Goal: Task Accomplishment & Management: Manage account settings

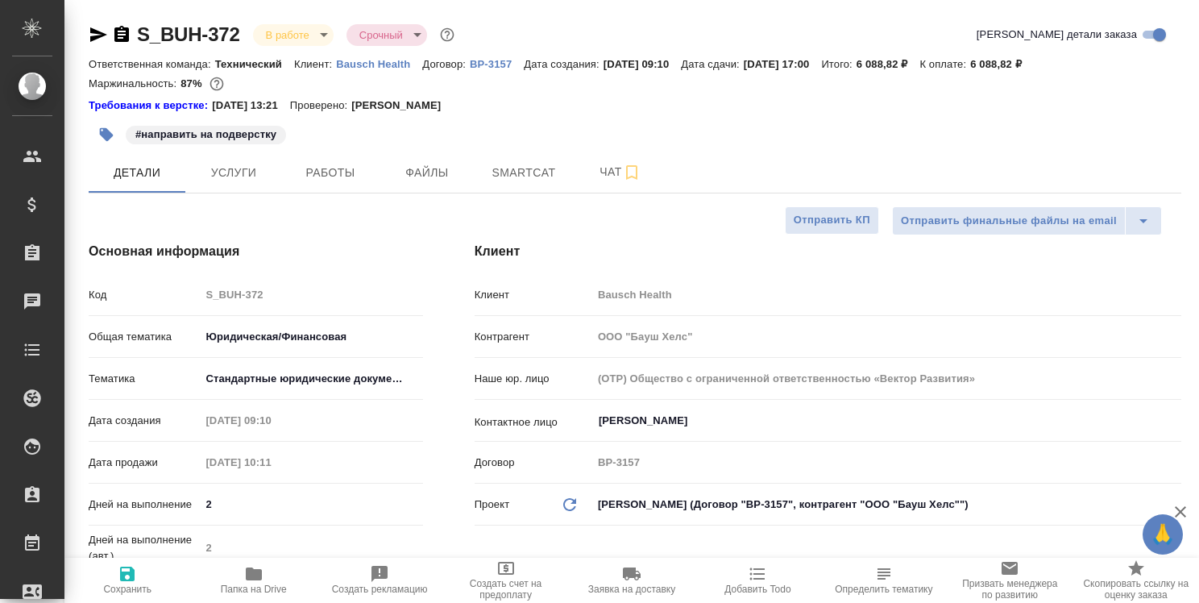
select select "RU"
click at [345, 173] on span "Работы" at bounding box center [330, 173] width 77 height 20
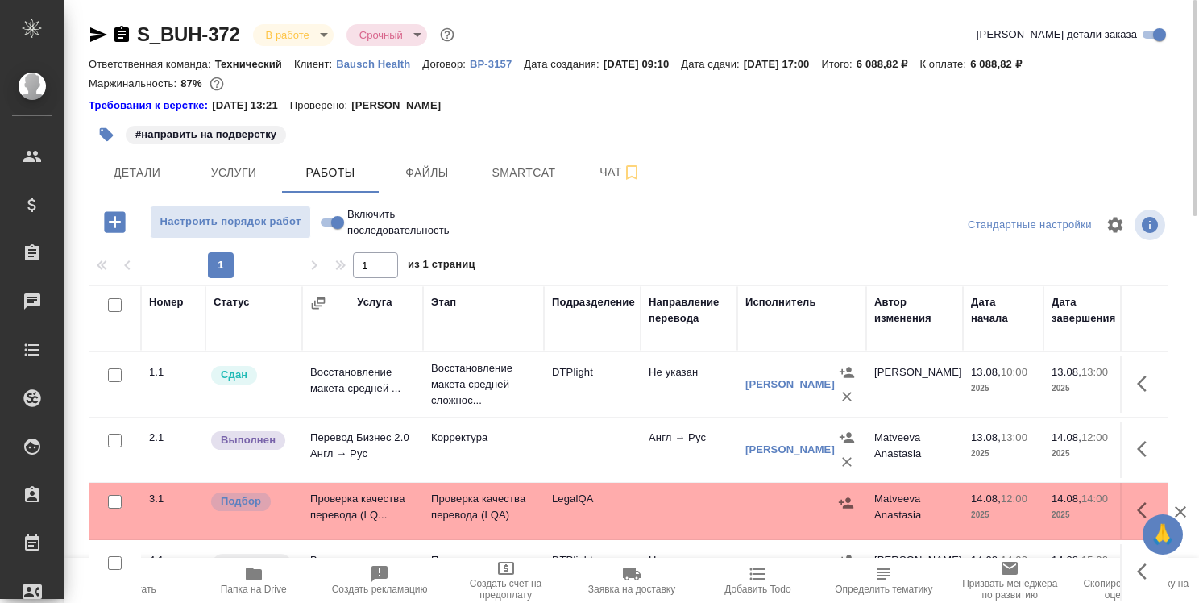
scroll to position [81, 0]
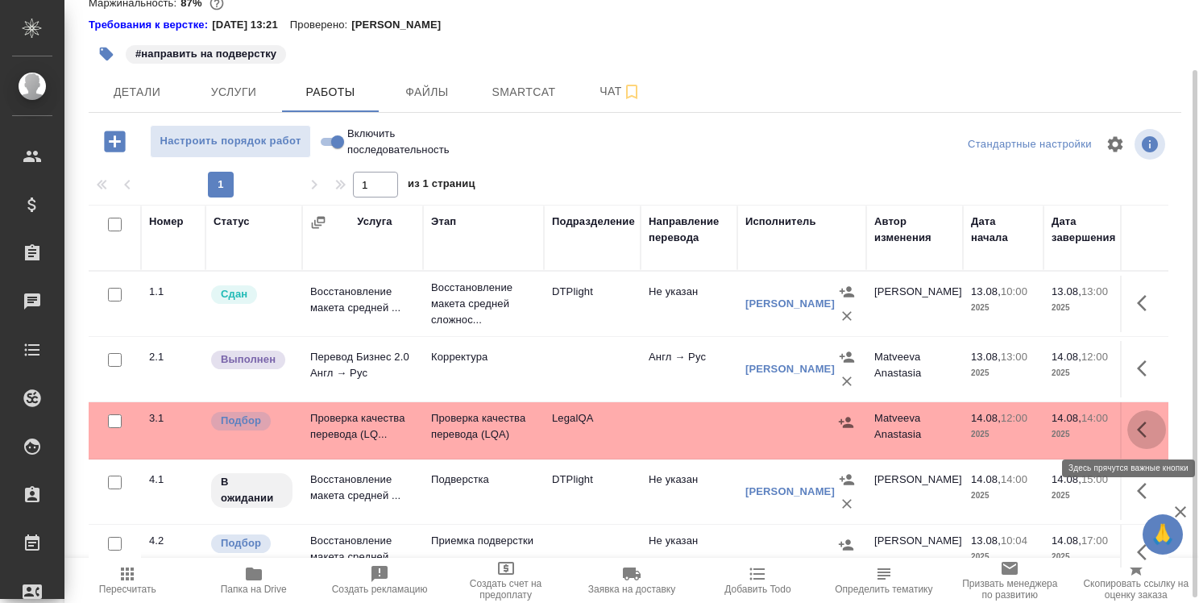
click at [1143, 432] on icon "button" at bounding box center [1146, 429] width 19 height 19
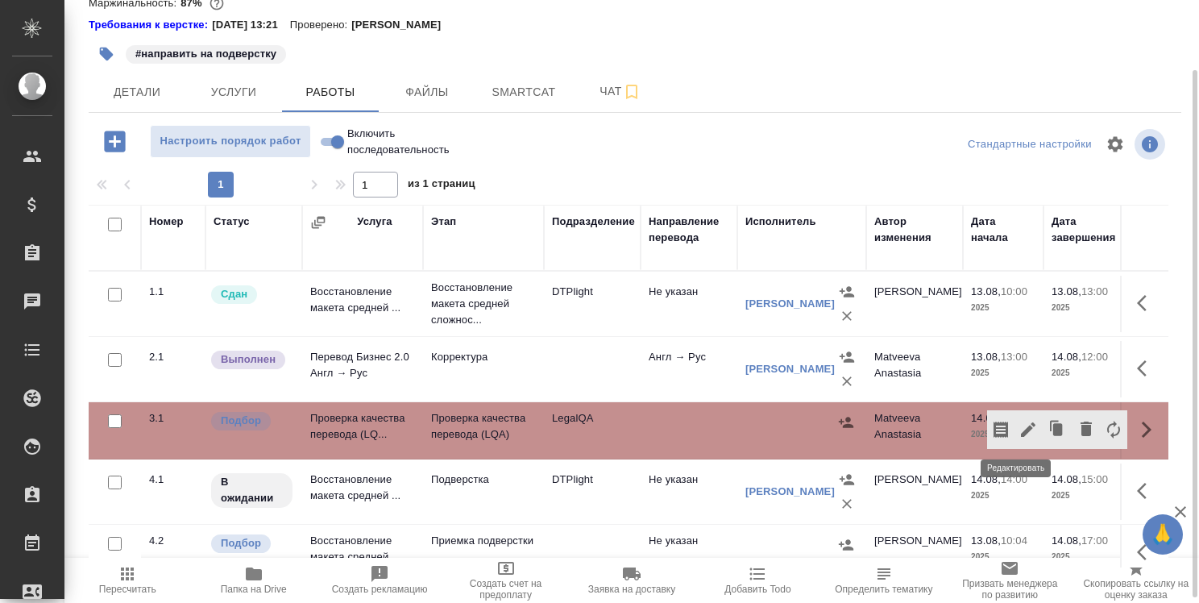
click at [1020, 425] on icon "button" at bounding box center [1027, 429] width 19 height 19
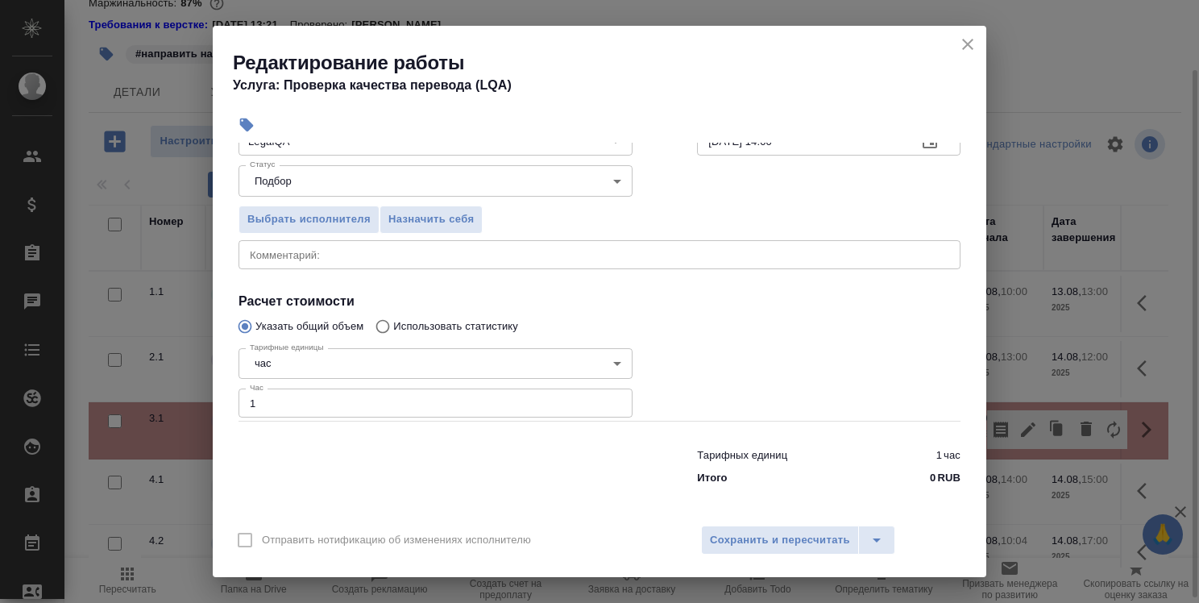
scroll to position [155, 0]
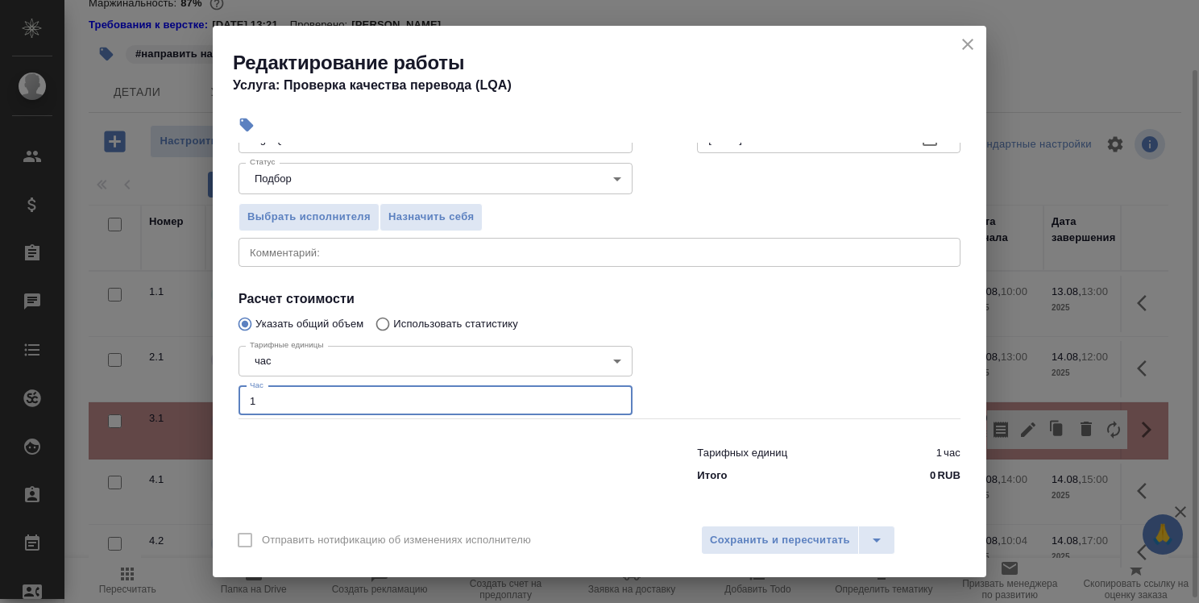
click at [316, 402] on input "1" at bounding box center [435, 400] width 394 height 29
type input "3"
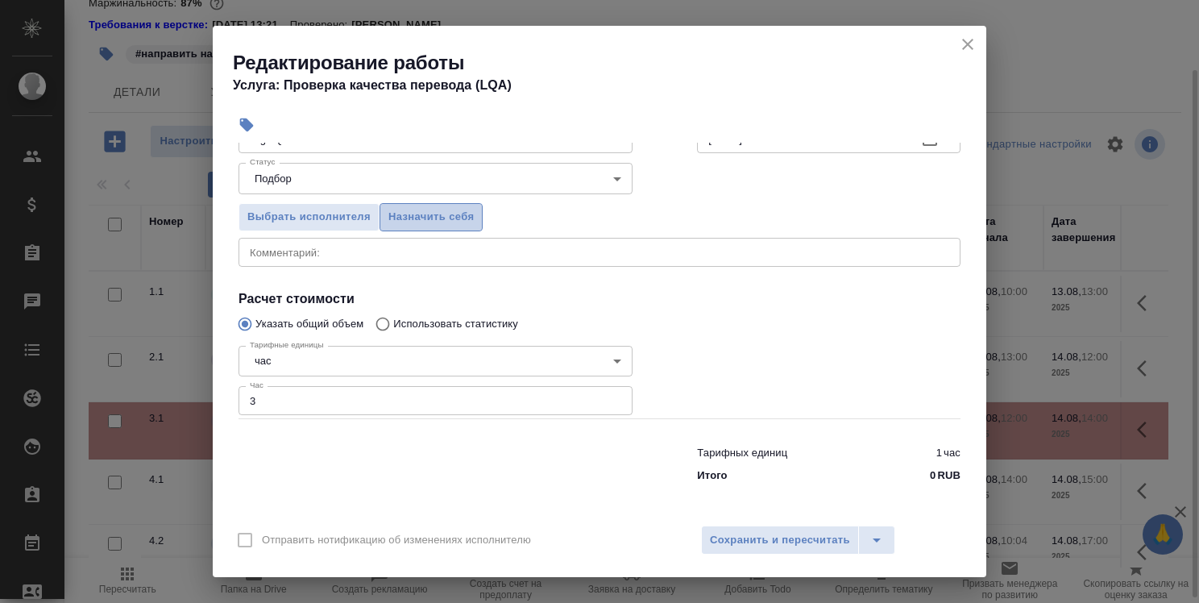
click at [458, 219] on span "Назначить себя" at bounding box center [430, 217] width 85 height 19
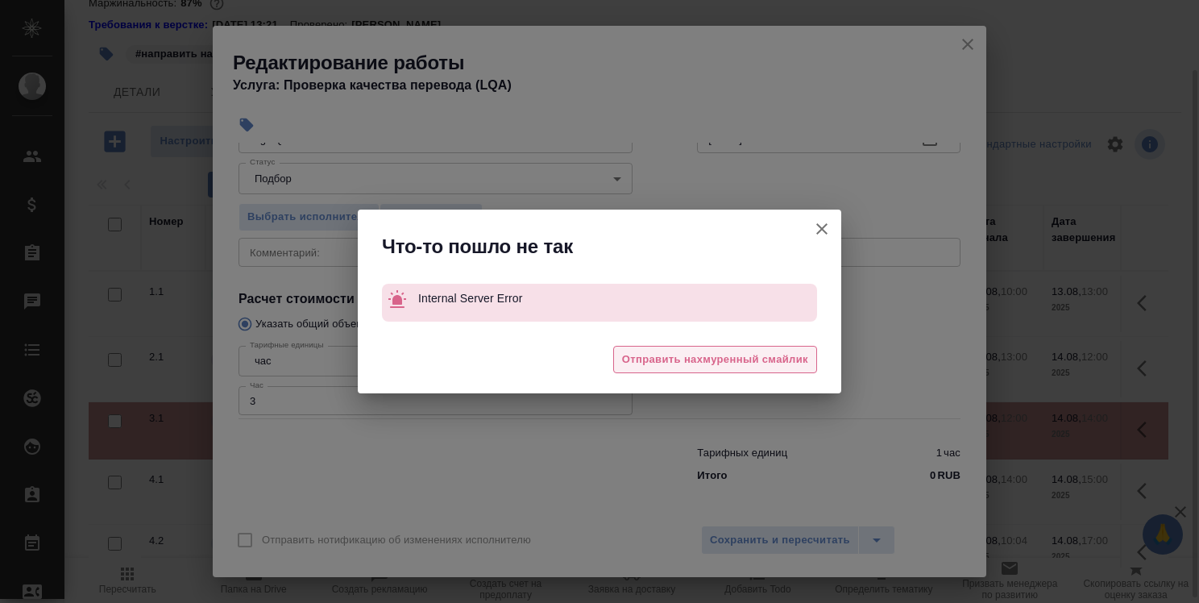
click at [689, 358] on span "Отправить нахмуренный смайлик" at bounding box center [715, 359] width 186 height 19
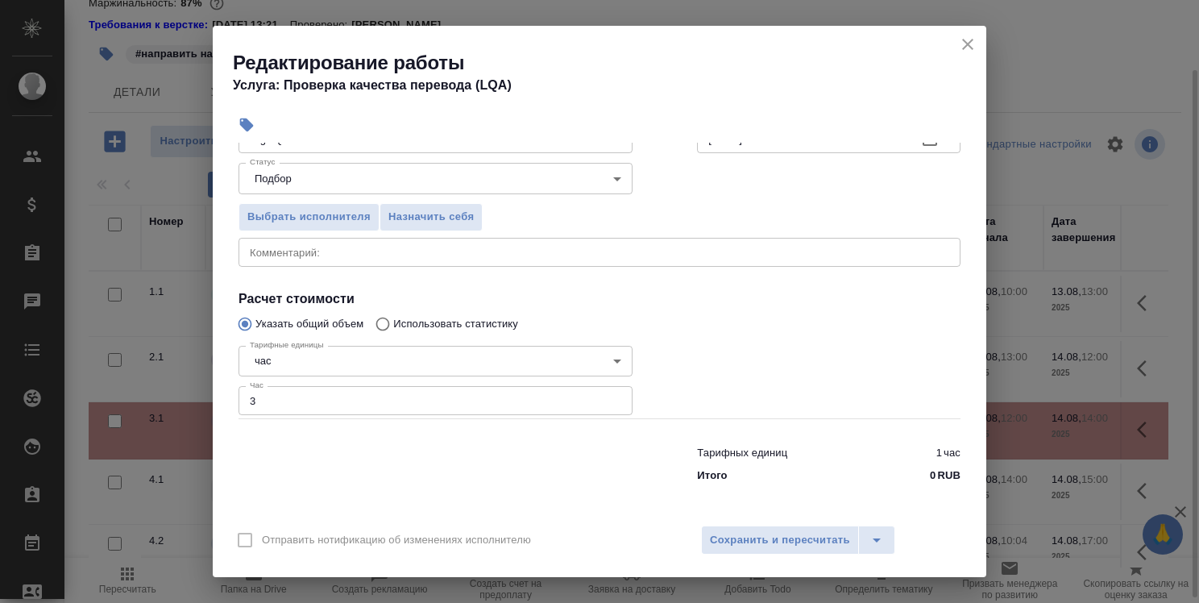
click at [791, 539] on span "Сохранить и пересчитать" at bounding box center [780, 540] width 140 height 19
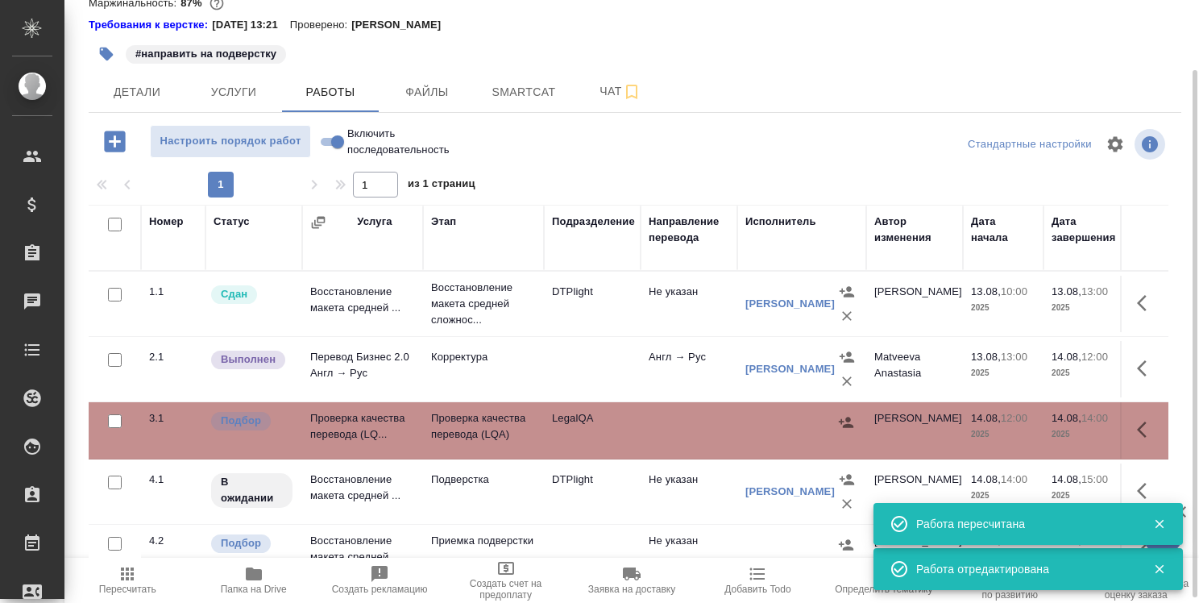
click at [1137, 425] on icon "button" at bounding box center [1146, 429] width 19 height 19
click at [1021, 428] on icon "button" at bounding box center [1028, 429] width 15 height 15
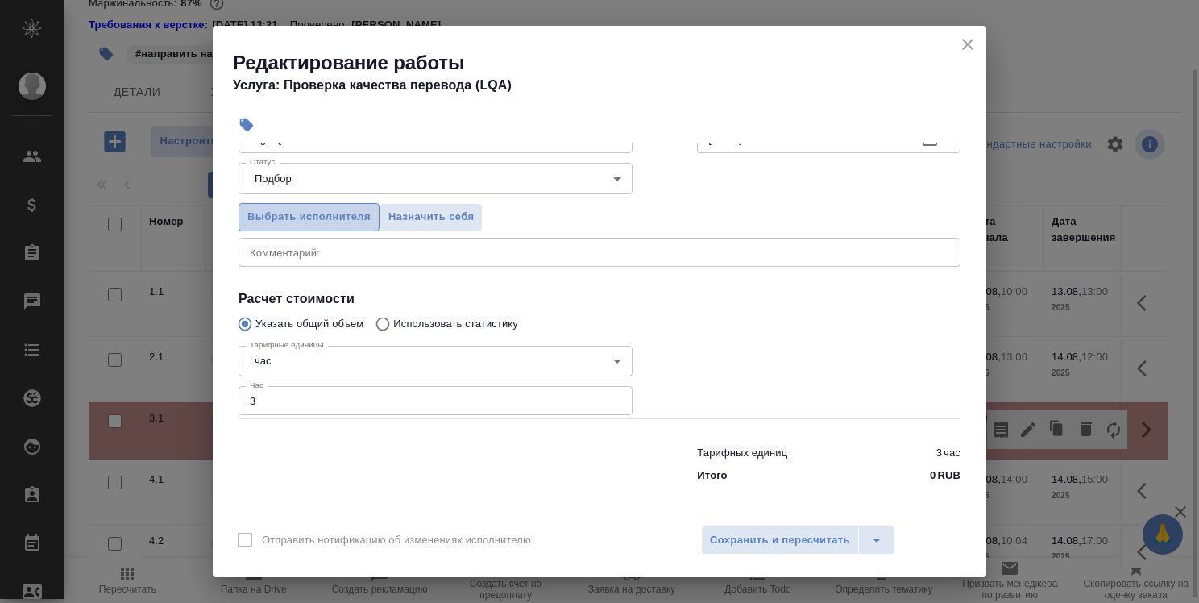
click at [322, 223] on span "Выбрать исполнителя" at bounding box center [308, 217] width 123 height 19
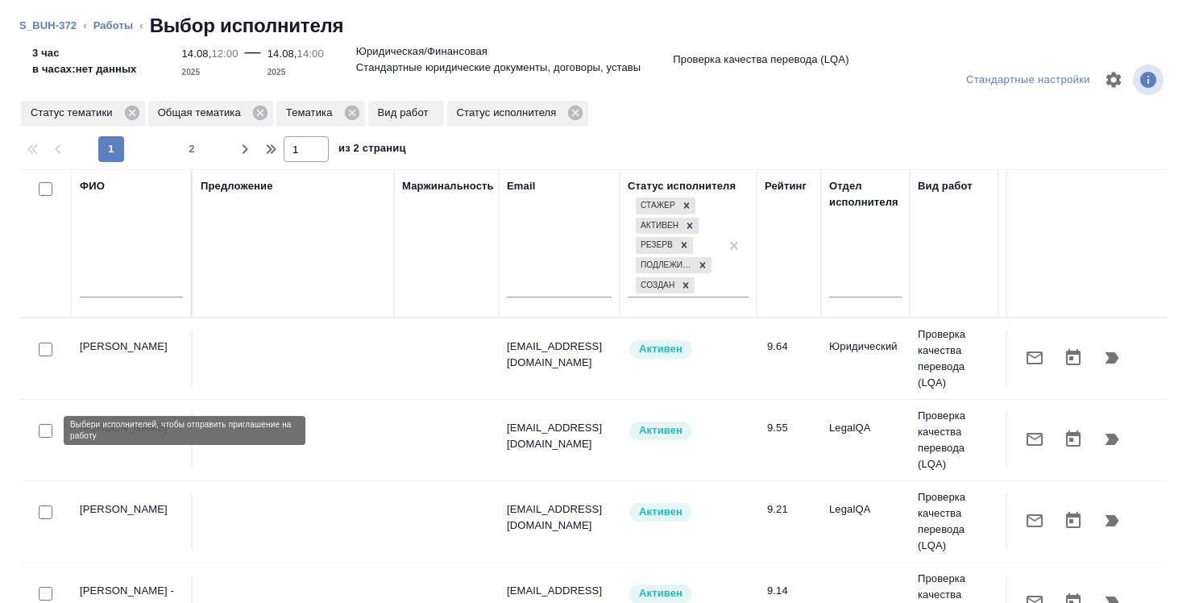
click at [43, 424] on input "checkbox" at bounding box center [46, 431] width 14 height 14
checkbox input "true"
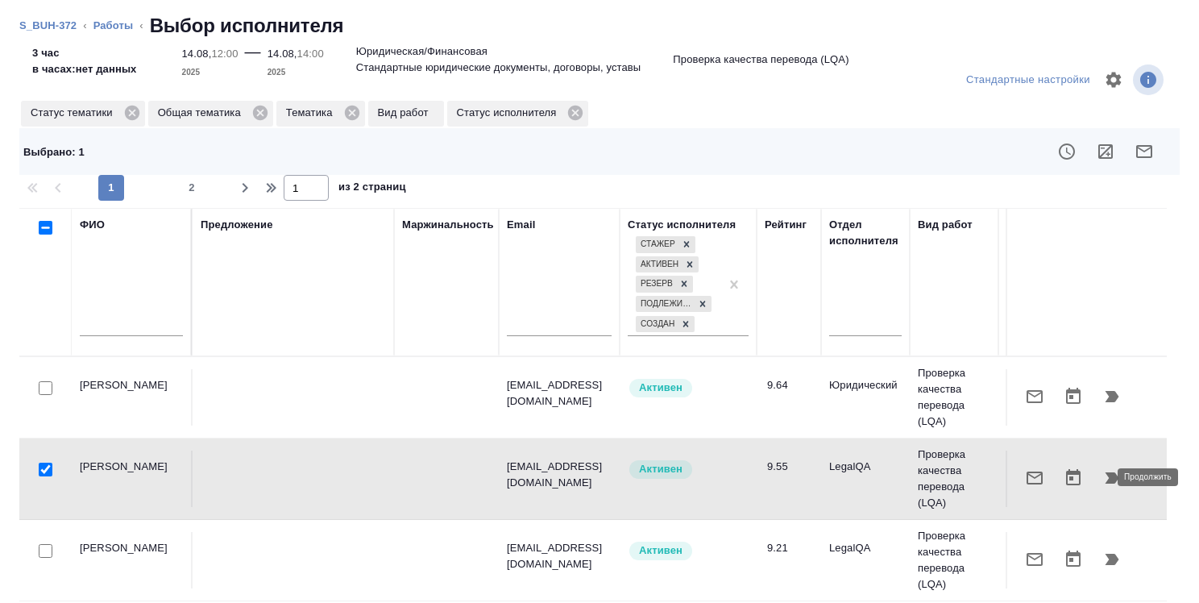
click at [1102, 468] on icon "button" at bounding box center [1111, 477] width 19 height 19
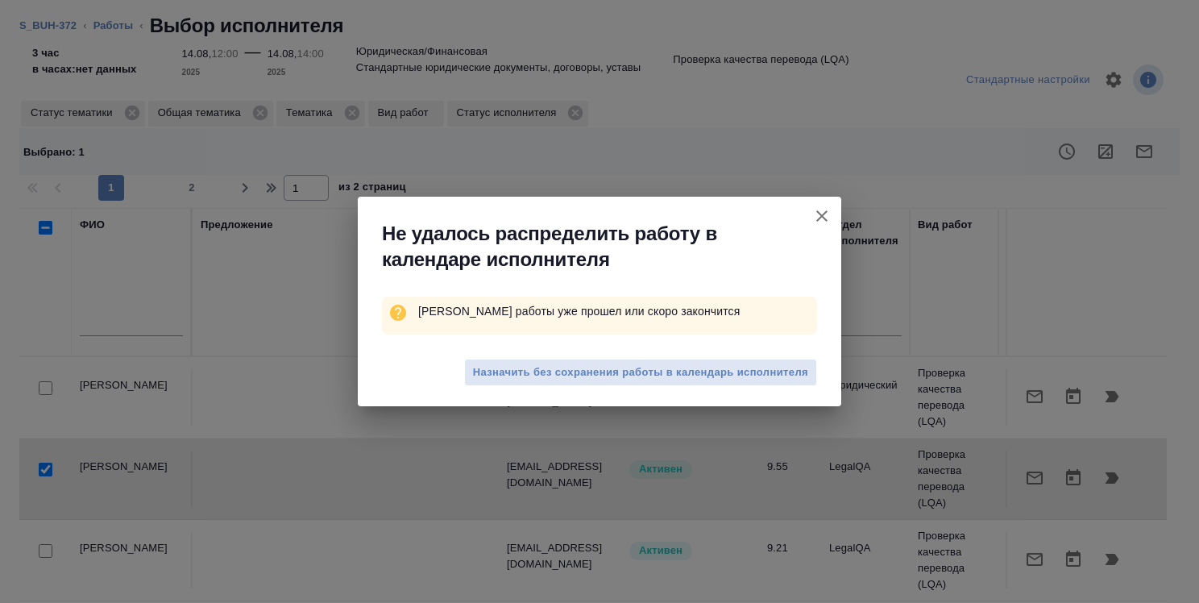
click at [722, 371] on span "Назначить без сохранения работы в календарь исполнителя" at bounding box center [640, 372] width 335 height 19
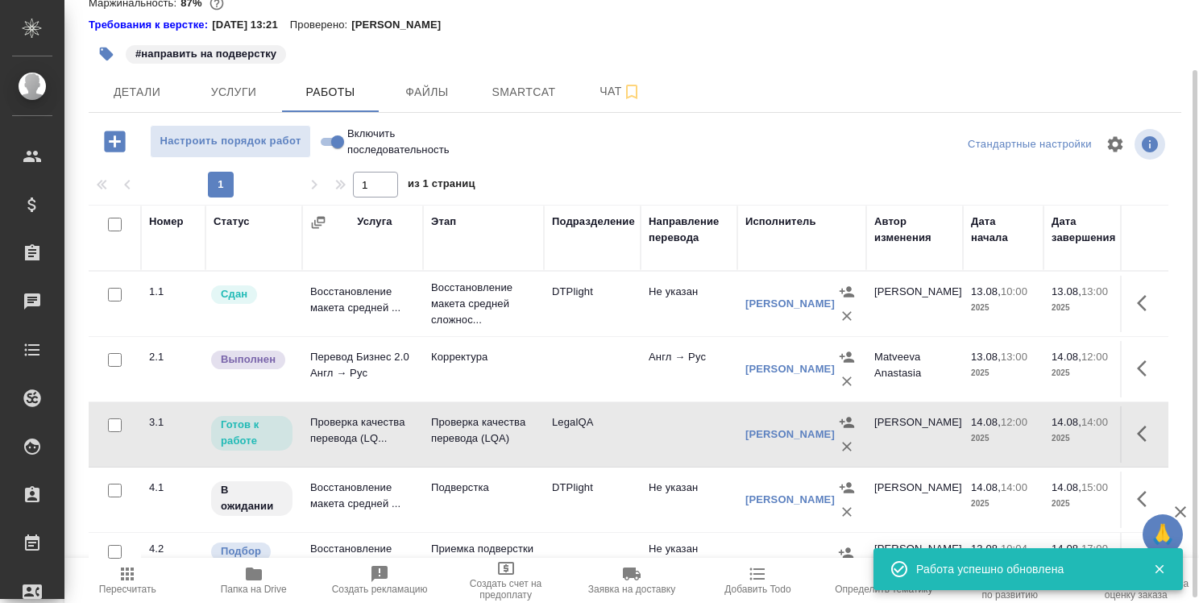
click at [1137, 437] on icon "button" at bounding box center [1146, 433] width 19 height 19
click at [1021, 436] on icon "button" at bounding box center [1028, 433] width 15 height 15
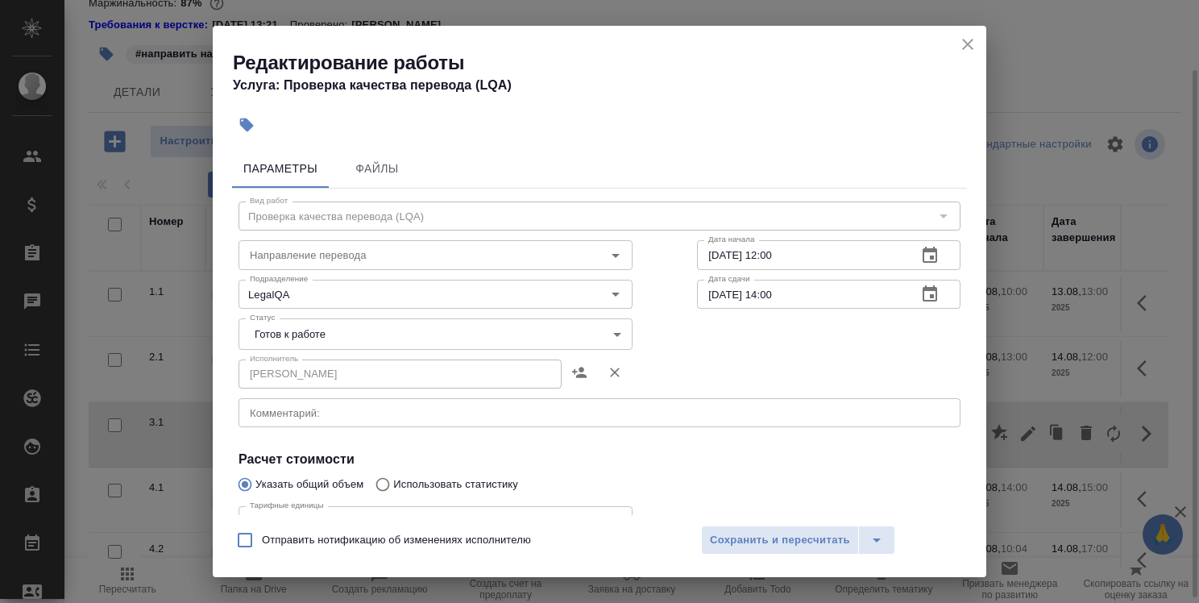
click at [454, 325] on body "🙏 .cls-1 fill:#fff; AWATERA Strelnikova Olga Клиенты Спецификации Заказы 0 Чаты…" at bounding box center [599, 301] width 1199 height 603
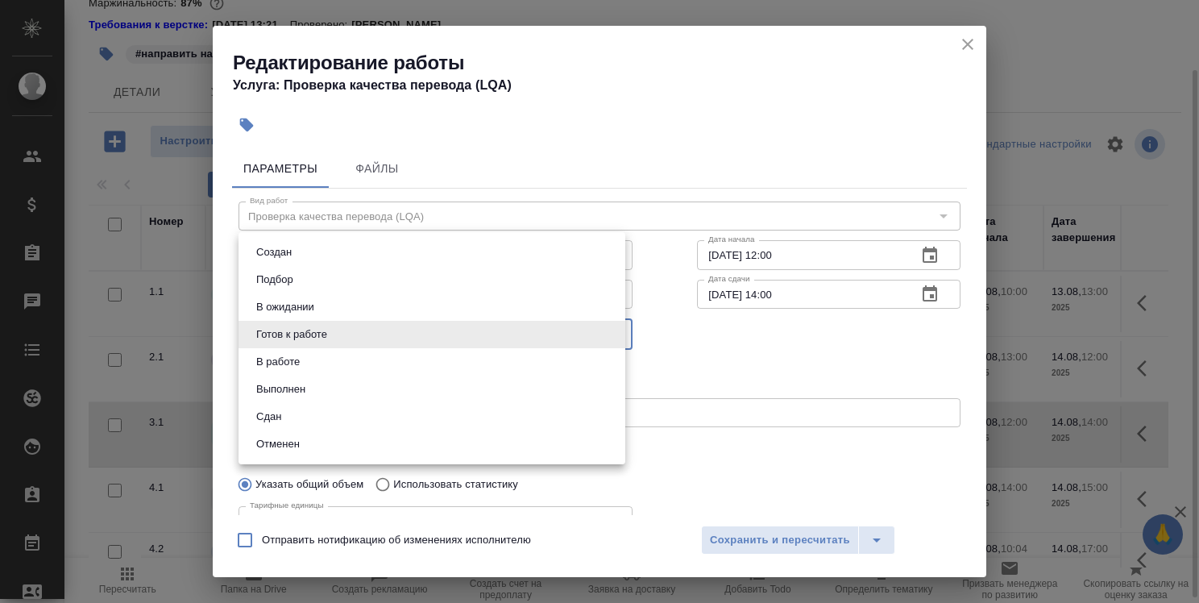
click at [409, 416] on li "Сдан" at bounding box center [431, 416] width 387 height 27
type input "closed"
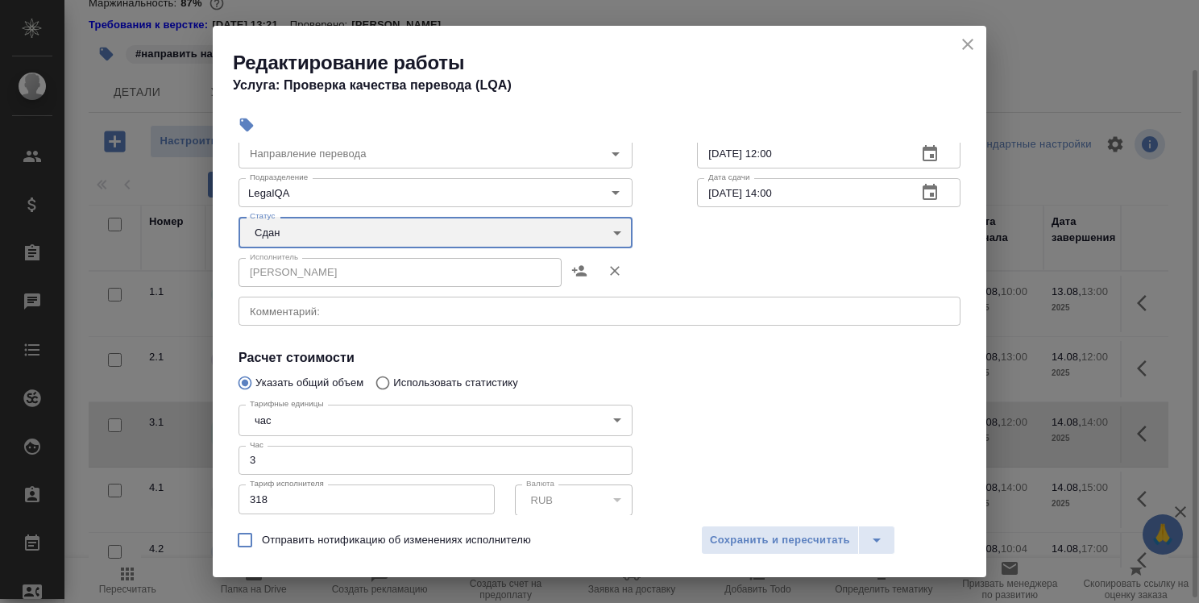
scroll to position [161, 0]
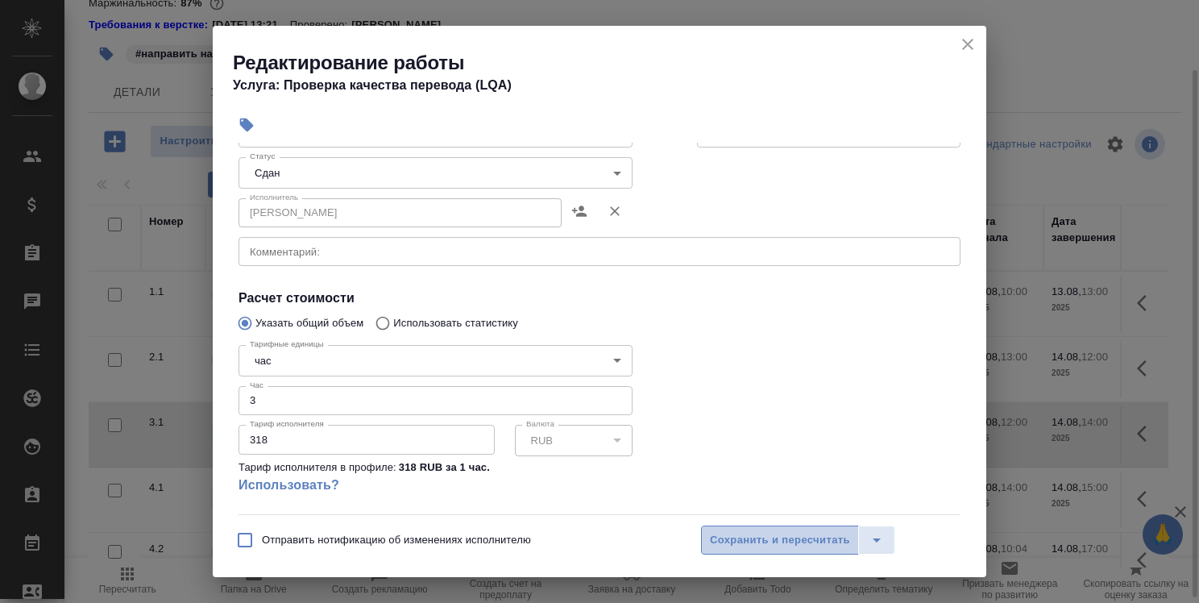
click at [744, 535] on span "Сохранить и пересчитать" at bounding box center [780, 540] width 140 height 19
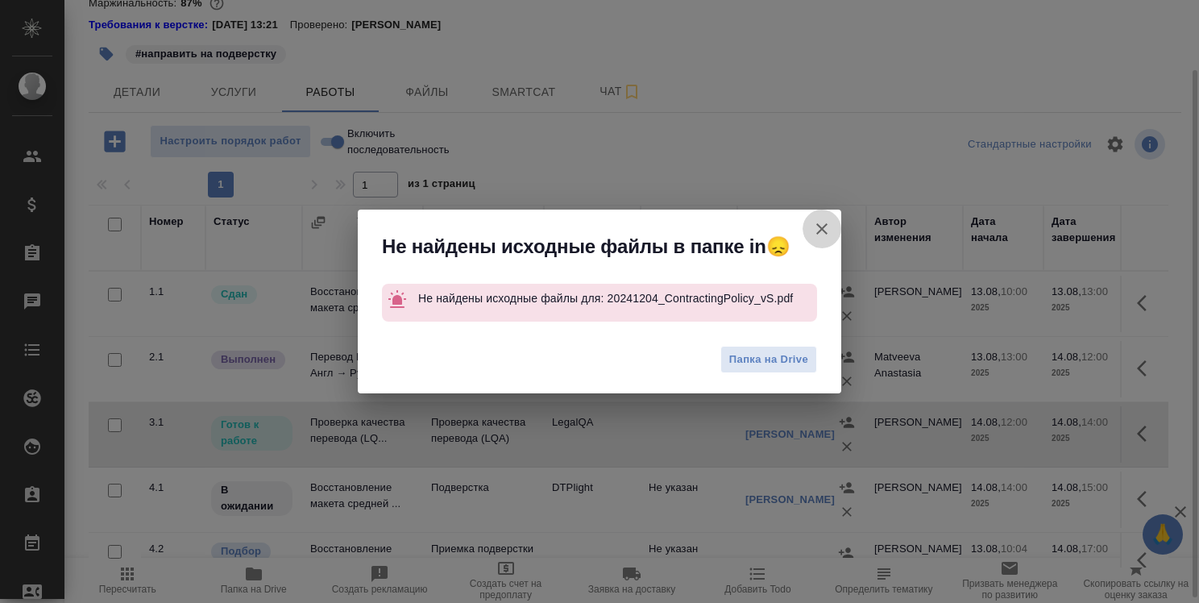
click at [819, 231] on icon "button" at bounding box center [821, 228] width 11 height 11
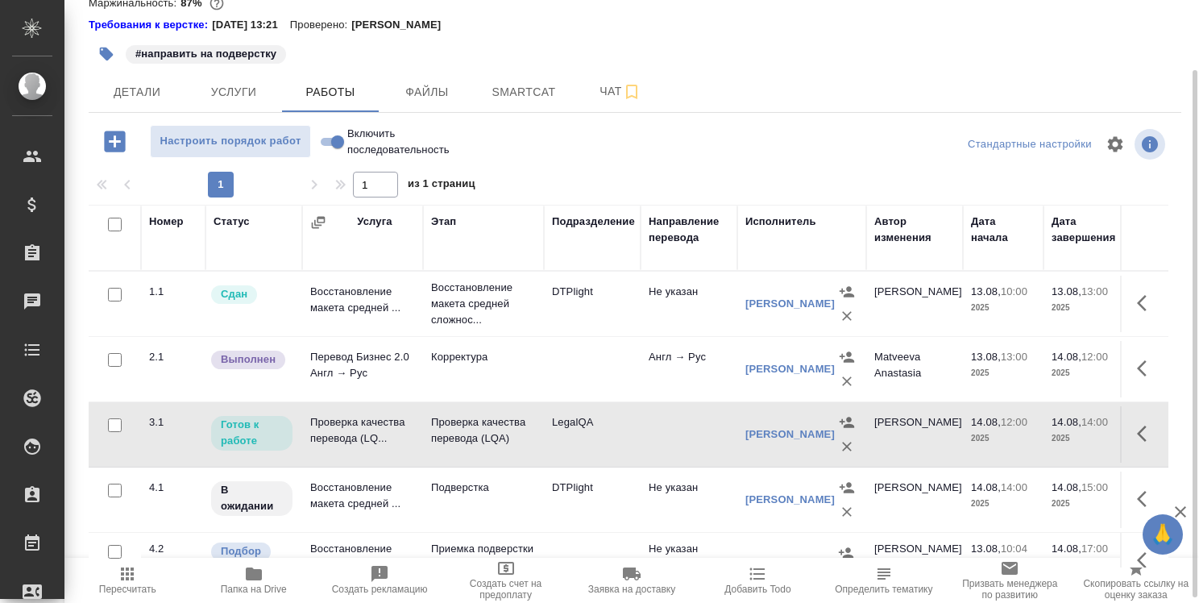
click at [326, 145] on input "Включить последовательность" at bounding box center [338, 141] width 58 height 19
checkbox input "true"
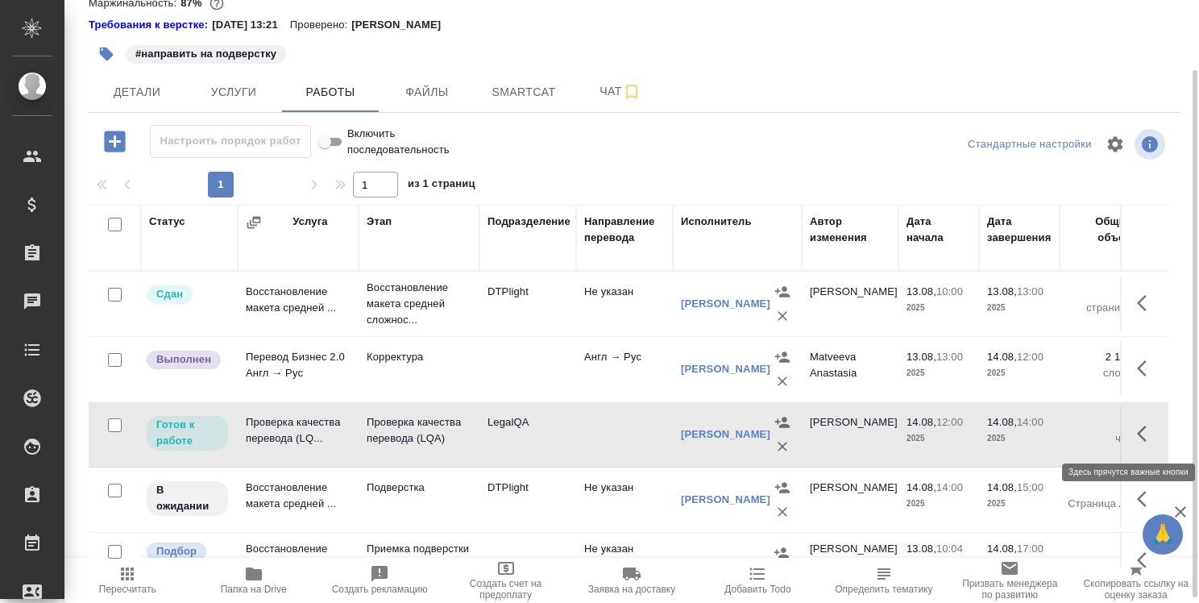
click at [1128, 445] on button "button" at bounding box center [1146, 433] width 39 height 39
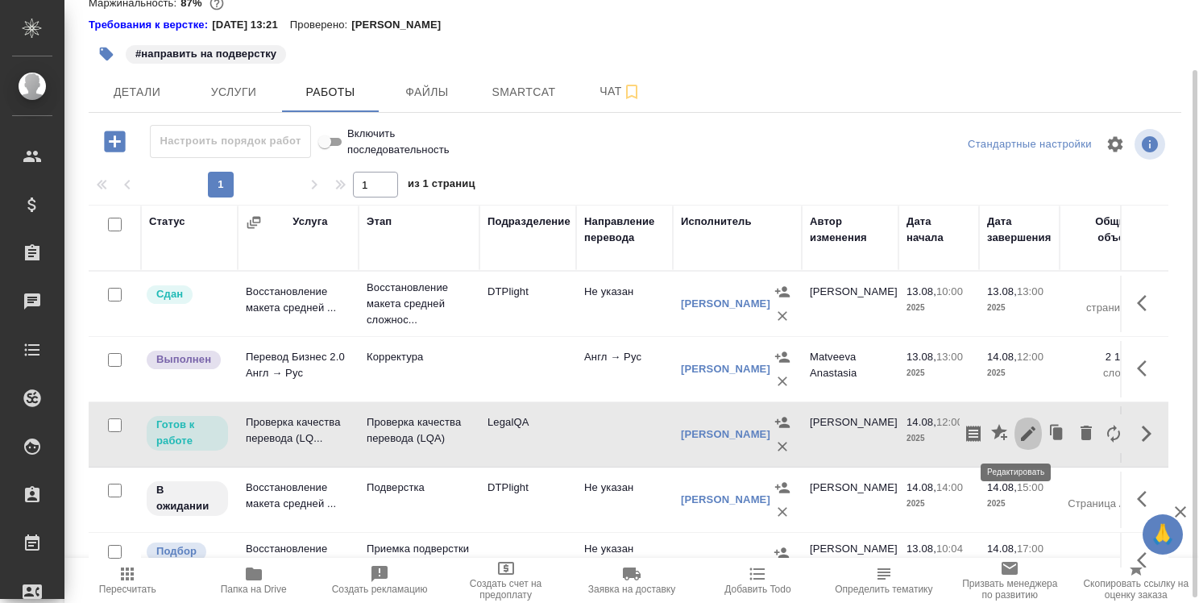
click at [1021, 433] on icon "button" at bounding box center [1028, 433] width 15 height 15
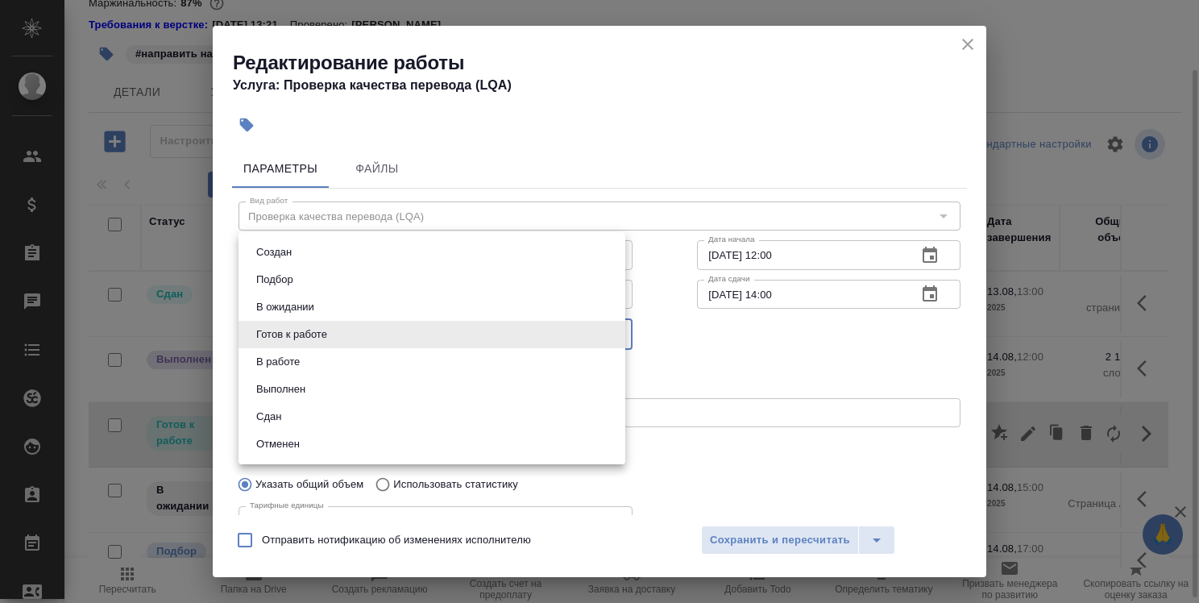
click at [483, 335] on body "🙏 .cls-1 fill:#fff; AWATERA Strelnikova Olga Клиенты Спецификации Заказы 0 Чаты…" at bounding box center [599, 301] width 1199 height 603
click at [446, 419] on li "Сдан" at bounding box center [431, 416] width 387 height 27
type input "closed"
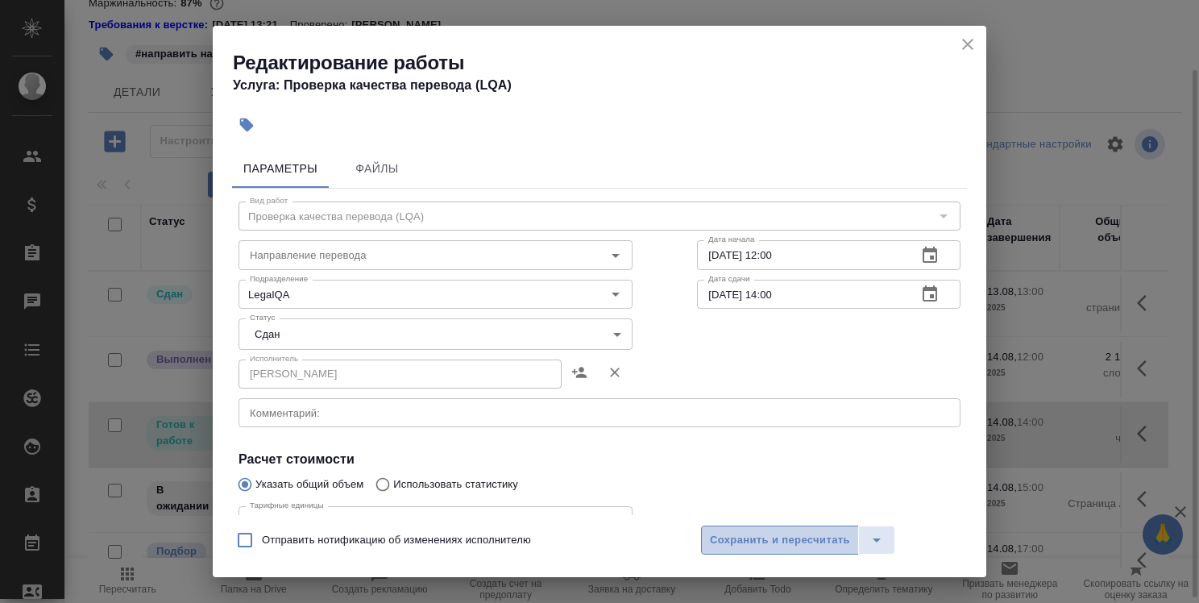
click at [800, 541] on span "Сохранить и пересчитать" at bounding box center [780, 540] width 140 height 19
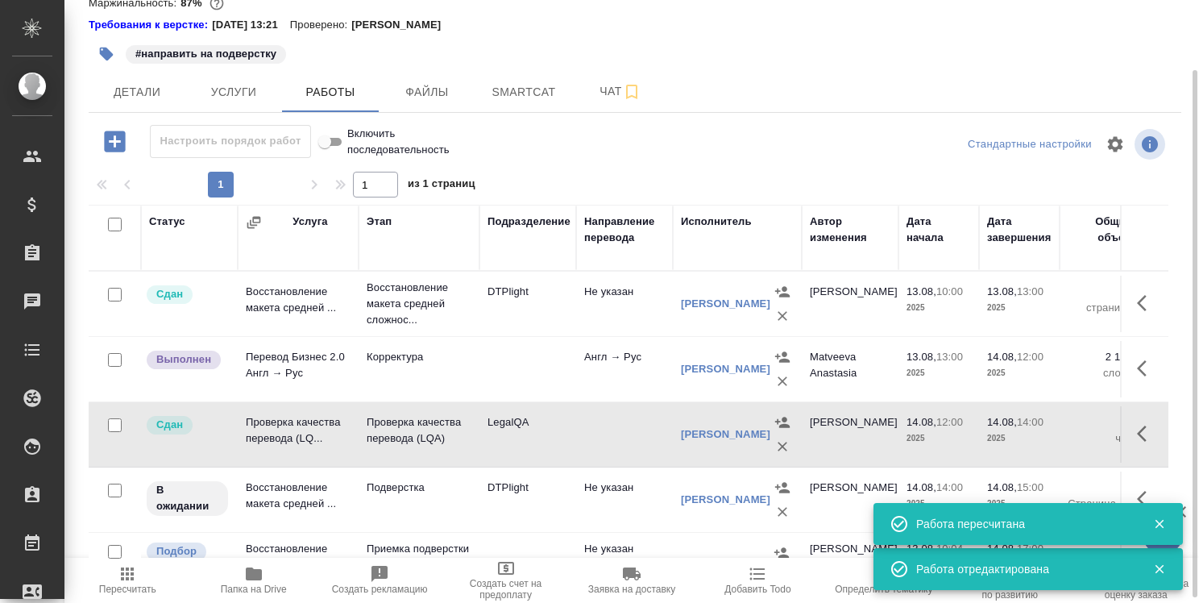
click at [334, 143] on input "Включить последовательность" at bounding box center [325, 141] width 58 height 19
checkbox input "false"
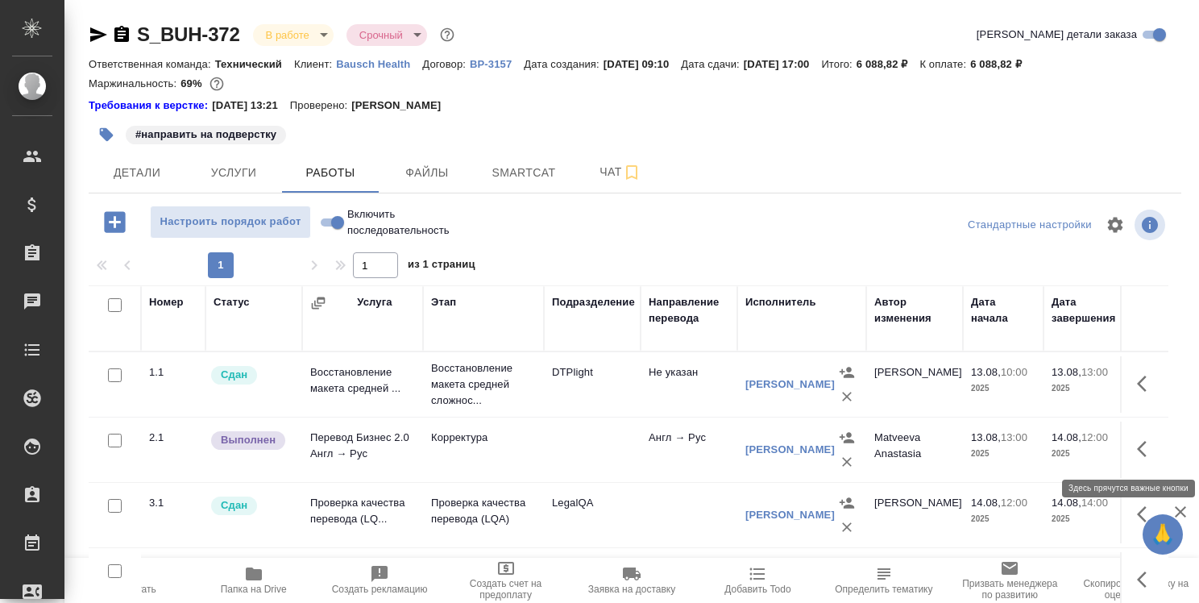
click at [1137, 441] on icon "button" at bounding box center [1146, 448] width 19 height 19
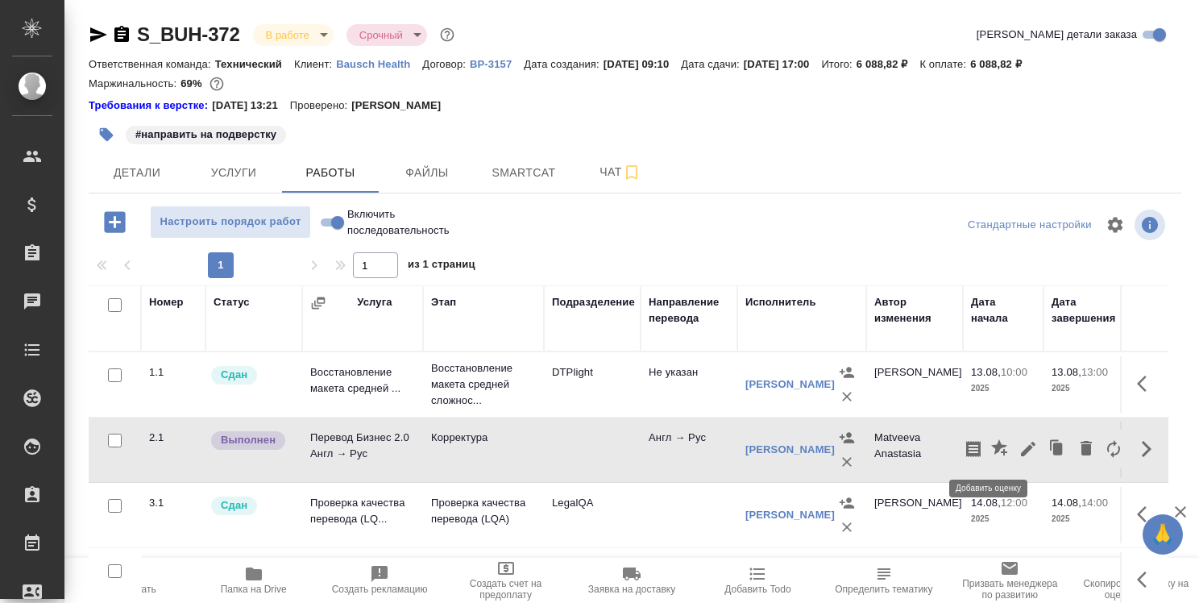
click at [993, 447] on icon "button" at bounding box center [1000, 448] width 19 height 19
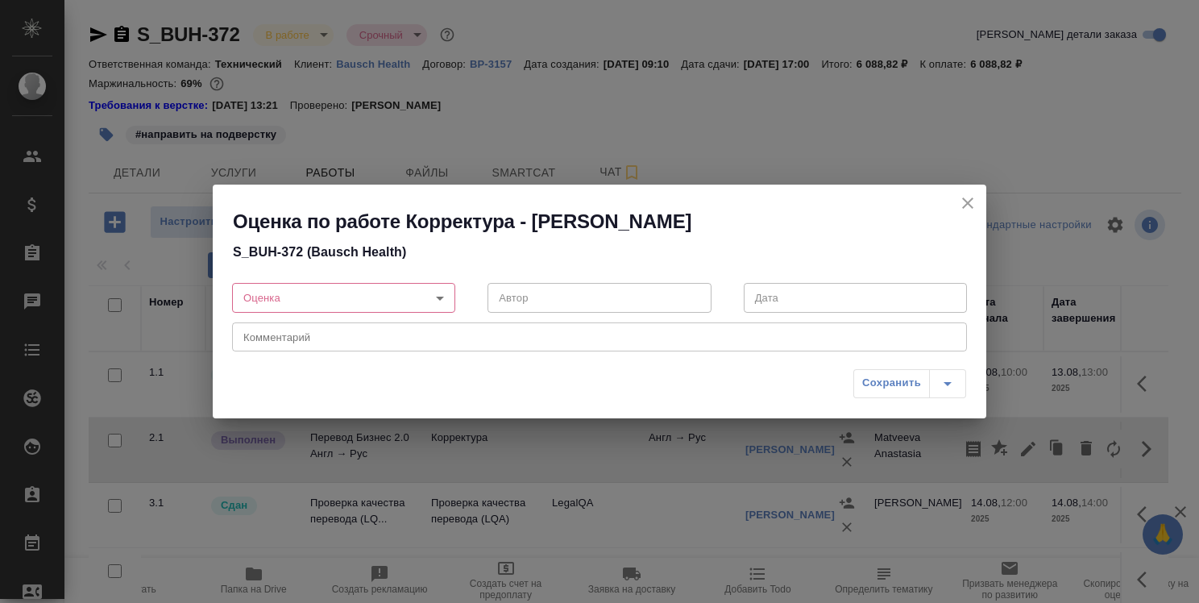
click at [440, 296] on body "🙏 .cls-1 fill:#fff; AWATERA Strelnikova Olga Клиенты Спецификации Заказы 0 Чаты…" at bounding box center [599, 301] width 1199 height 603
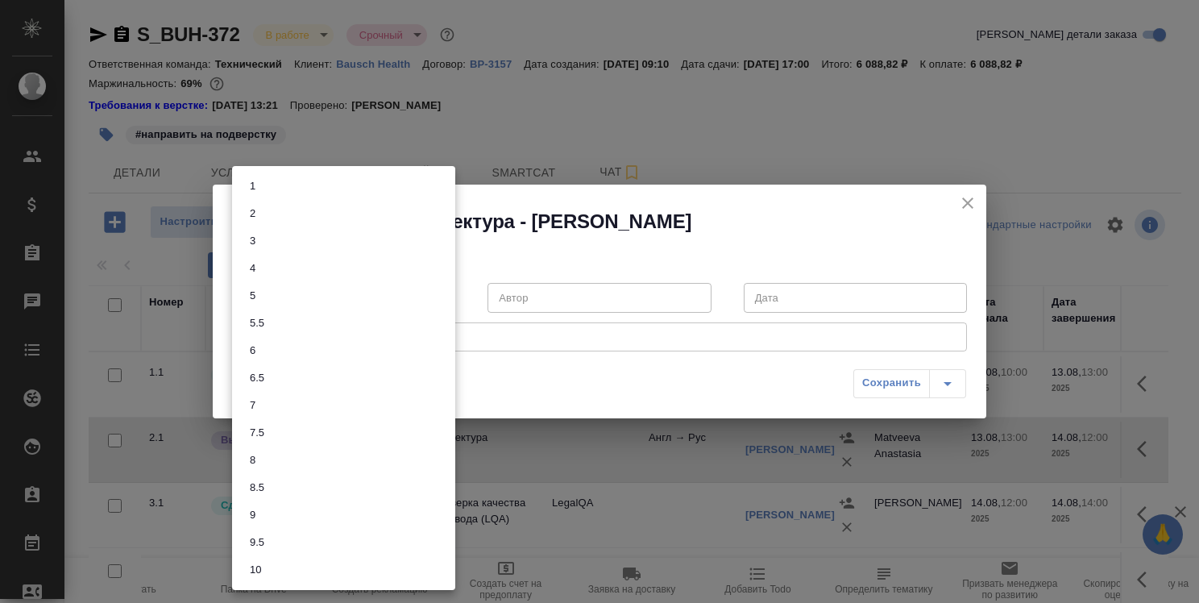
click at [371, 426] on li "7.5" at bounding box center [343, 432] width 223 height 27
type input "7.5"
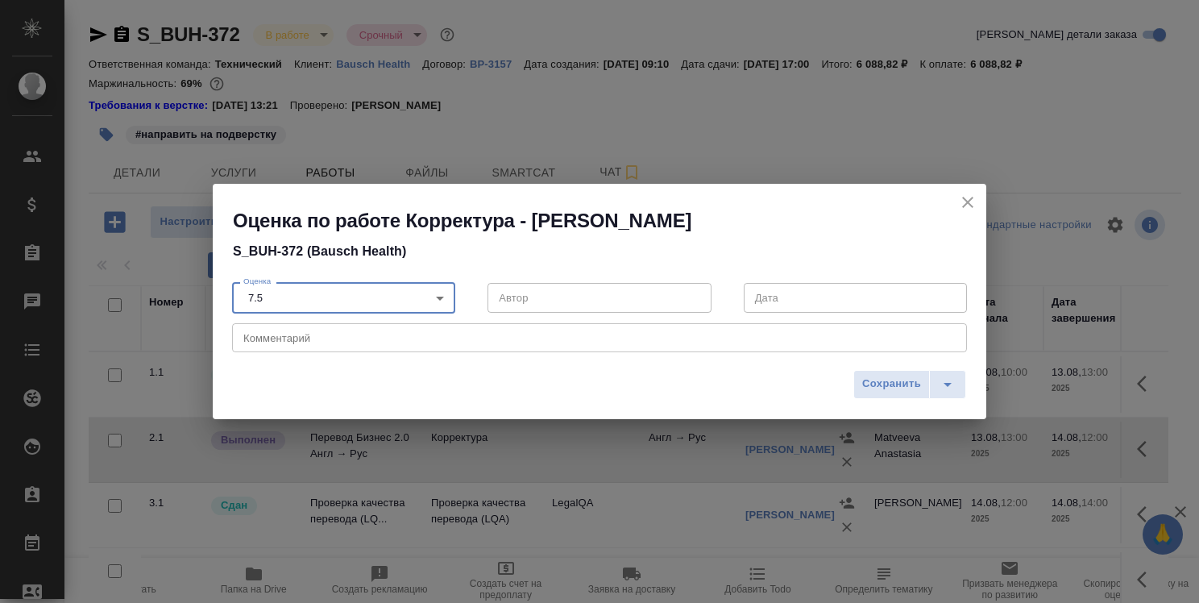
click at [474, 344] on div "x Комментарий" at bounding box center [599, 337] width 735 height 29
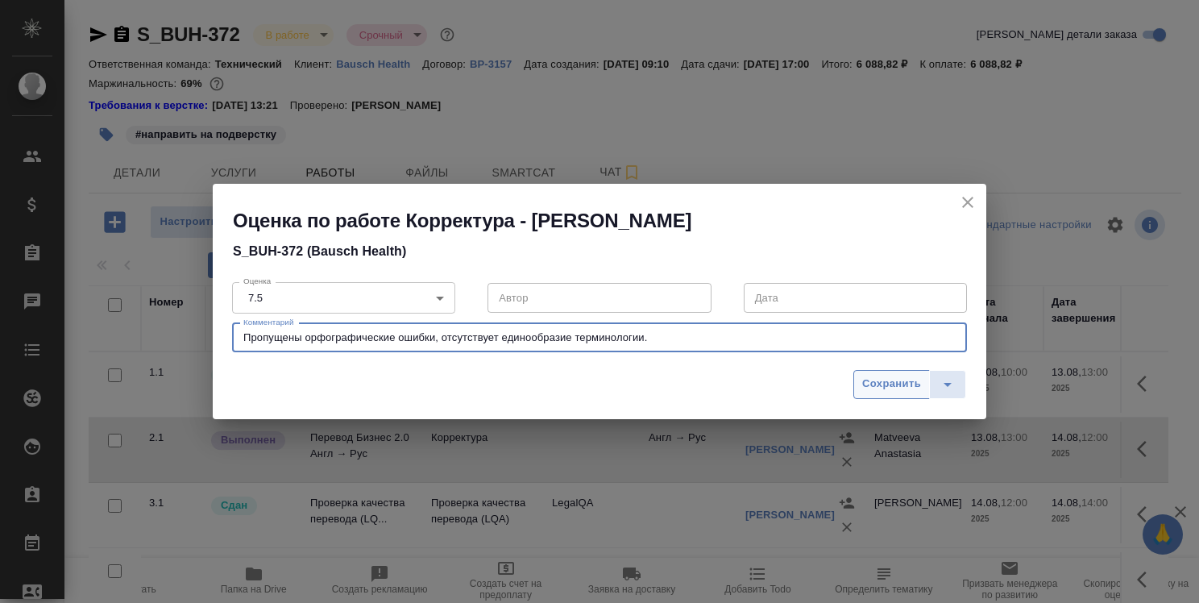
type textarea "Пропущены орфографические ошибки, отсутствует единообразие терминологии."
click at [899, 384] on span "Сохранить" at bounding box center [891, 384] width 59 height 19
